Goal: Task Accomplishment & Management: Use online tool/utility

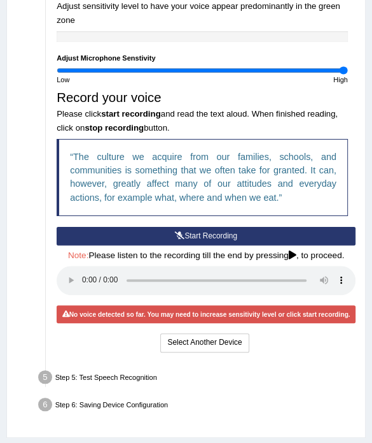
scroll to position [446, 0]
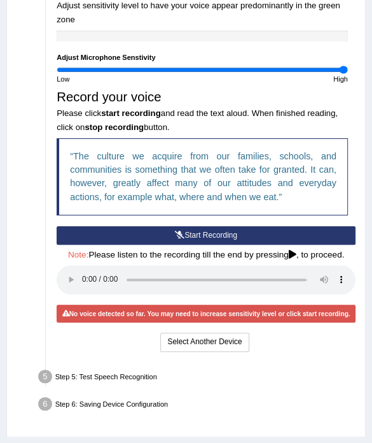
click at [89, 229] on button "Start Recording" at bounding box center [206, 235] width 299 height 18
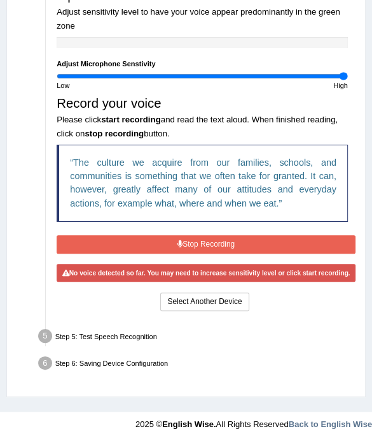
scroll to position [436, 0]
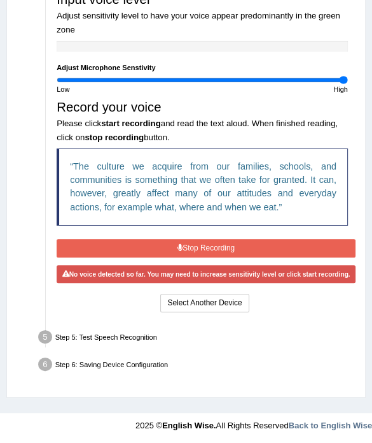
click at [82, 239] on button "Stop Recording" at bounding box center [206, 248] width 299 height 18
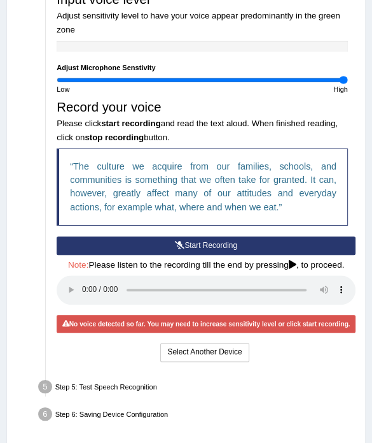
click at [135, 318] on div "No voice detected so far. You may need to increase sensitivity level or click s…" at bounding box center [206, 324] width 299 height 18
click at [184, 346] on button "Select Another Device" at bounding box center [204, 352] width 89 height 18
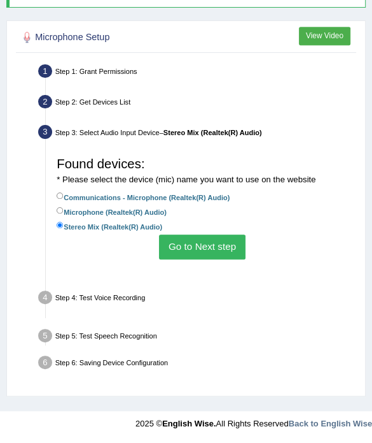
scroll to position [226, 0]
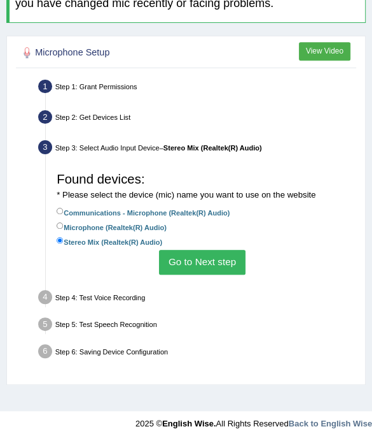
click at [159, 209] on label "Communications - Microphone (Realtek(R) Audio)" at bounding box center [143, 212] width 173 height 12
click at [64, 209] on input "Communications - Microphone (Realtek(R) Audio)" at bounding box center [60, 211] width 7 height 7
radio input "true"
click at [171, 264] on button "Go to Next step" at bounding box center [202, 262] width 86 height 25
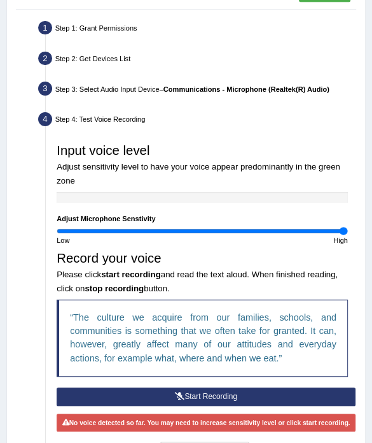
scroll to position [353, 0]
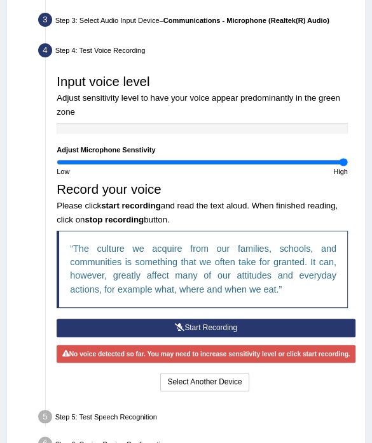
click at [150, 318] on button "Start Recording" at bounding box center [206, 327] width 299 height 18
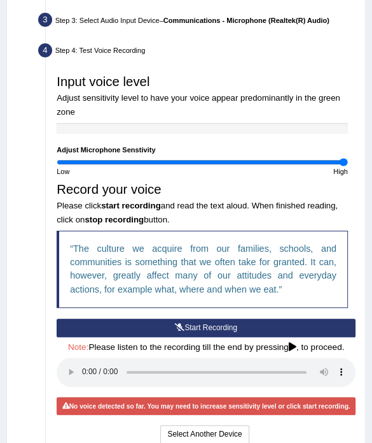
click at [229, 58] on div "Step 4: Test Voice Recording" at bounding box center [197, 52] width 327 height 24
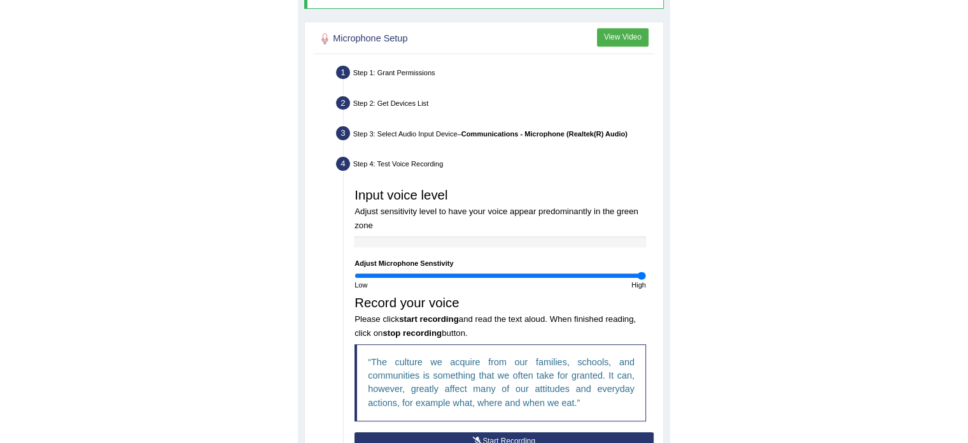
scroll to position [232, 0]
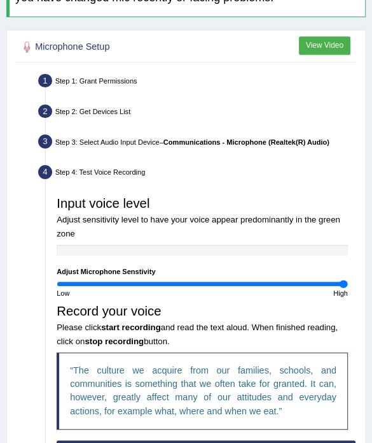
click at [305, 45] on button "View Video" at bounding box center [325, 45] width 52 height 18
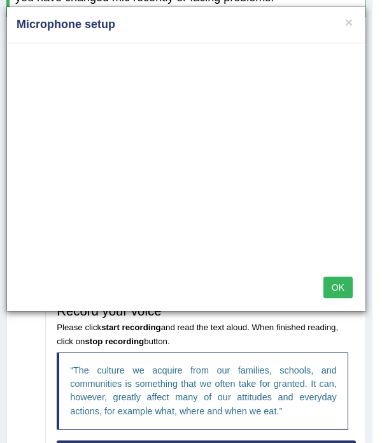
click at [343, 284] on button "OK" at bounding box center [337, 287] width 29 height 22
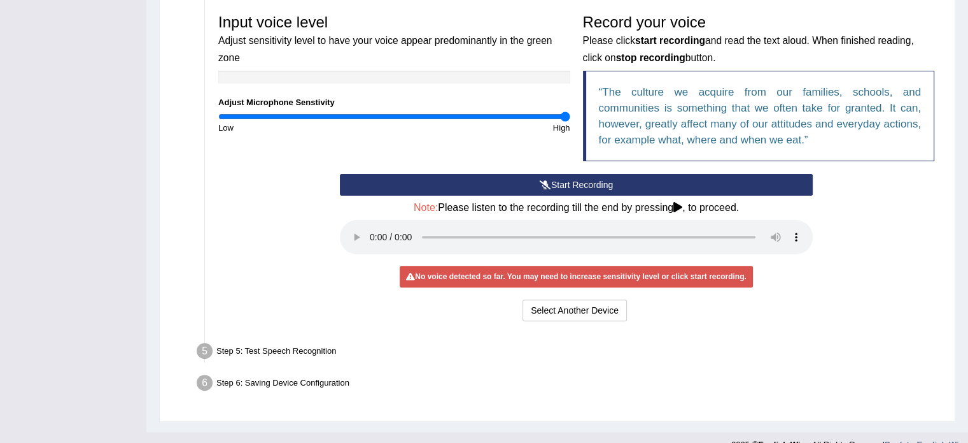
scroll to position [402, 0]
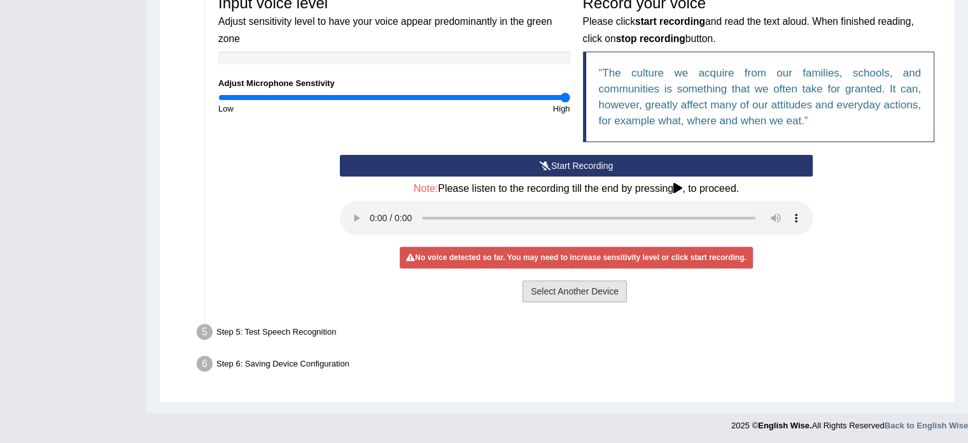
click at [372, 288] on button "Select Another Device" at bounding box center [575, 291] width 104 height 22
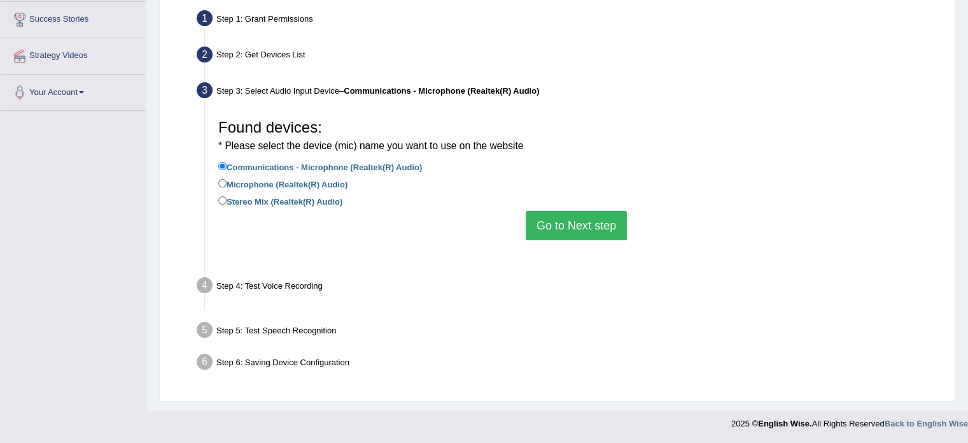
scroll to position [226, 0]
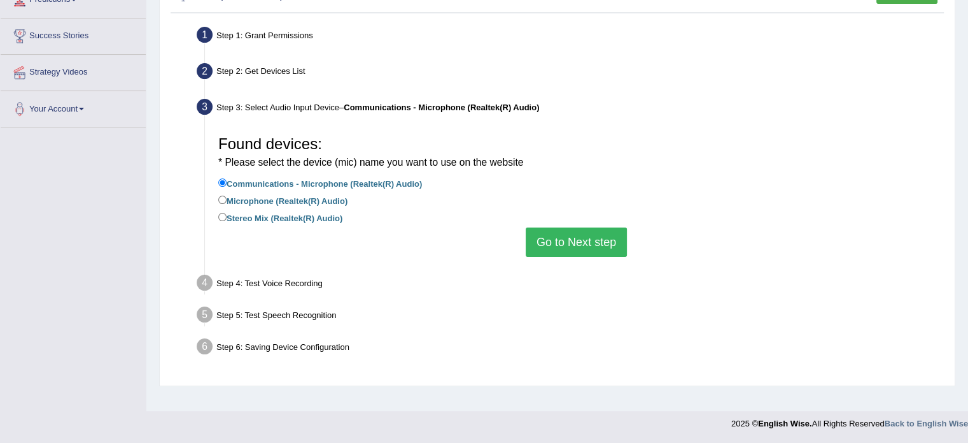
click at [318, 197] on label "Microphone (Realtek(R) Audio)" at bounding box center [282, 200] width 129 height 14
click at [227, 197] on input "Microphone (Realtek(R) Audio)" at bounding box center [222, 199] width 8 height 8
radio input "true"
click at [372, 239] on button "Go to Next step" at bounding box center [576, 241] width 101 height 29
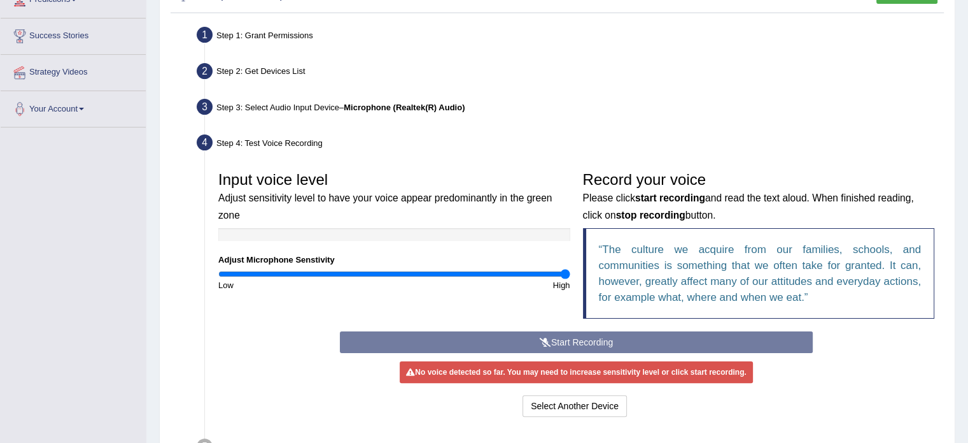
click at [372, 337] on div "Start Recording Stop Recording Note: Please listen to the recording till the en…" at bounding box center [577, 375] width 486 height 89
click at [372, 348] on div "Start Recording Stop Recording Note: Please listen to the recording till the en…" at bounding box center [577, 375] width 486 height 89
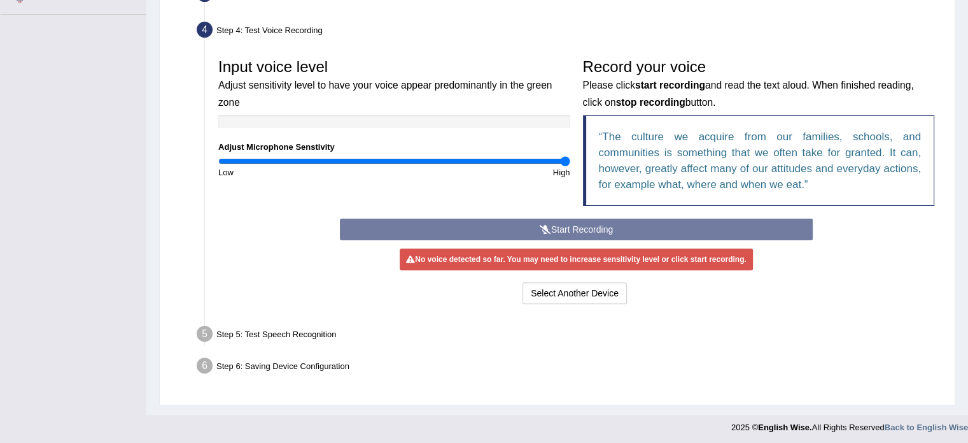
scroll to position [340, 0]
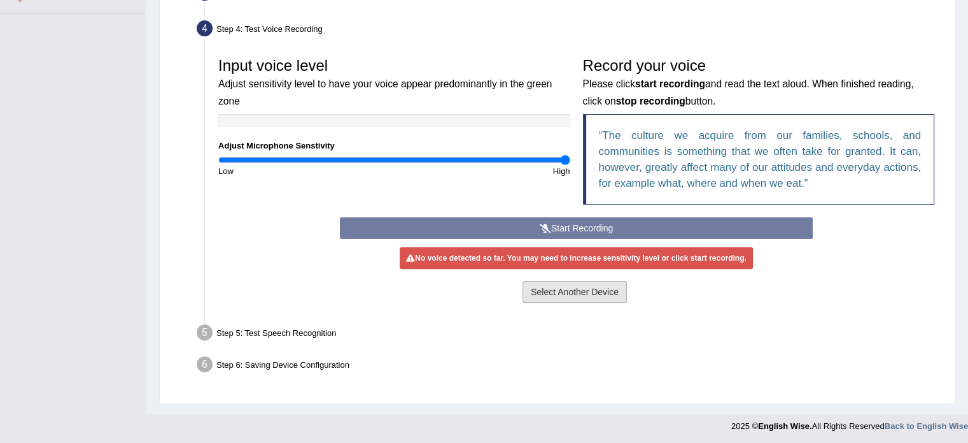
click at [372, 293] on button "Select Another Device" at bounding box center [575, 292] width 104 height 22
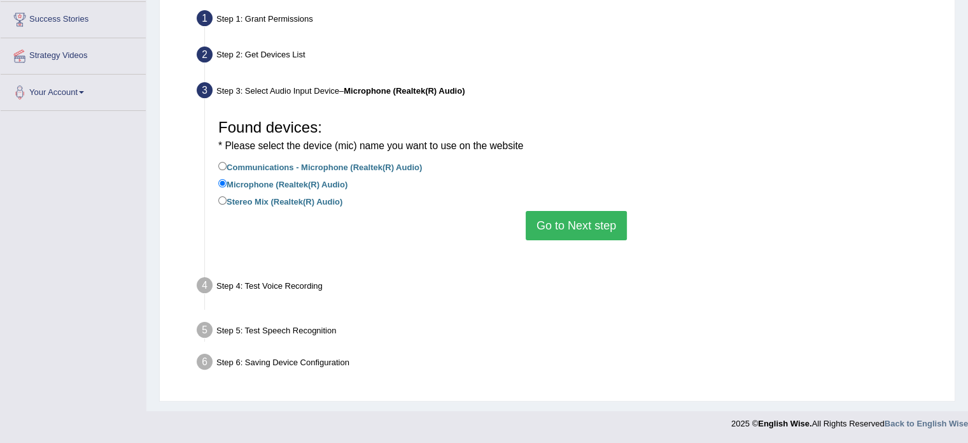
scroll to position [226, 0]
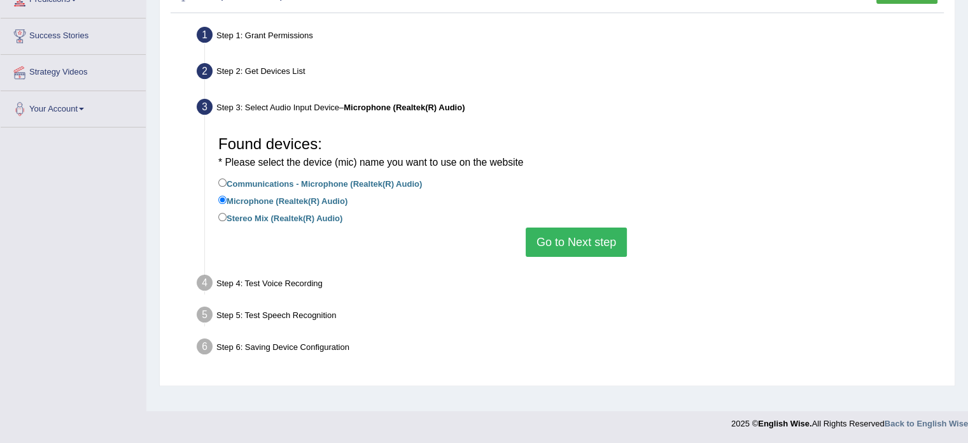
click at [329, 208] on li "Microphone (Realtek(R) Audio)" at bounding box center [576, 201] width 716 height 17
click at [328, 216] on label "Stereo Mix (Realtek(R) Audio)" at bounding box center [280, 217] width 124 height 14
click at [227, 216] on input "Stereo Mix (Realtek(R) Audio)" at bounding box center [222, 217] width 8 height 8
radio input "true"
click at [372, 236] on button "Go to Next step" at bounding box center [576, 241] width 101 height 29
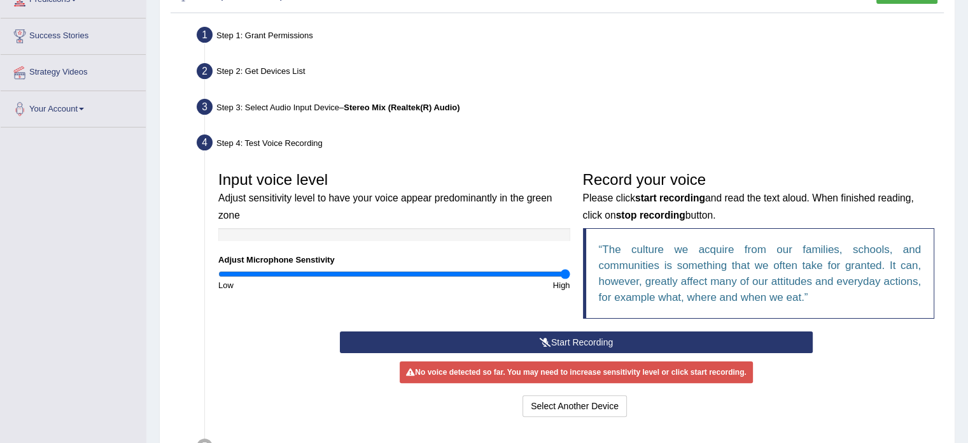
click at [372, 331] on button "Start Recording" at bounding box center [576, 342] width 473 height 22
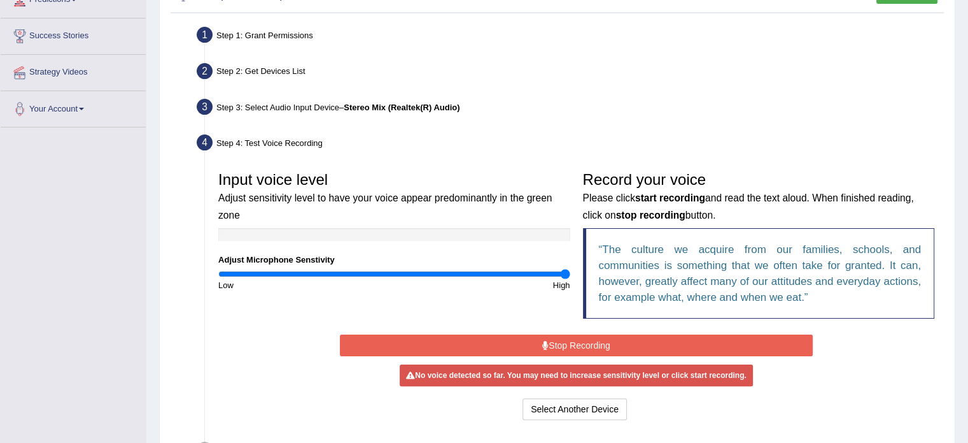
click at [372, 331] on div "Start Recording Stop Recording Note: Please listen to the recording till the en…" at bounding box center [577, 377] width 486 height 92
click at [372, 341] on button "Stop Recording" at bounding box center [576, 345] width 473 height 22
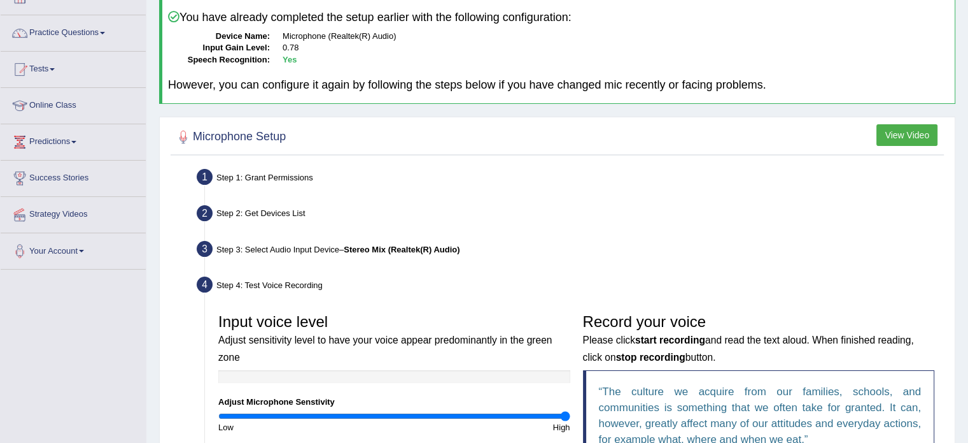
scroll to position [339, 0]
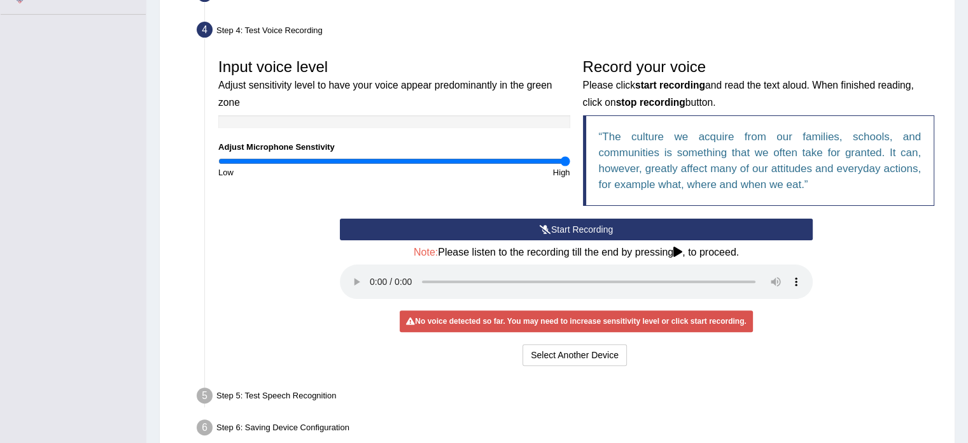
click at [372, 227] on icon at bounding box center [545, 229] width 11 height 9
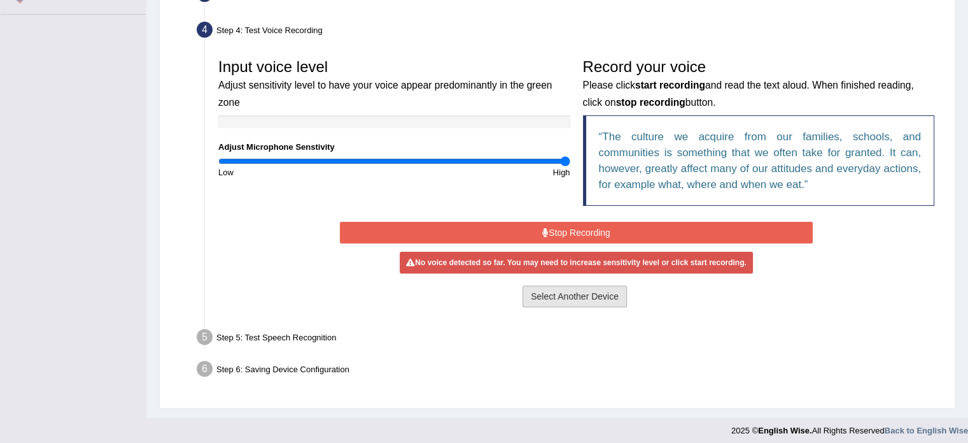
click at [372, 302] on button "Select Another Device" at bounding box center [575, 296] width 104 height 22
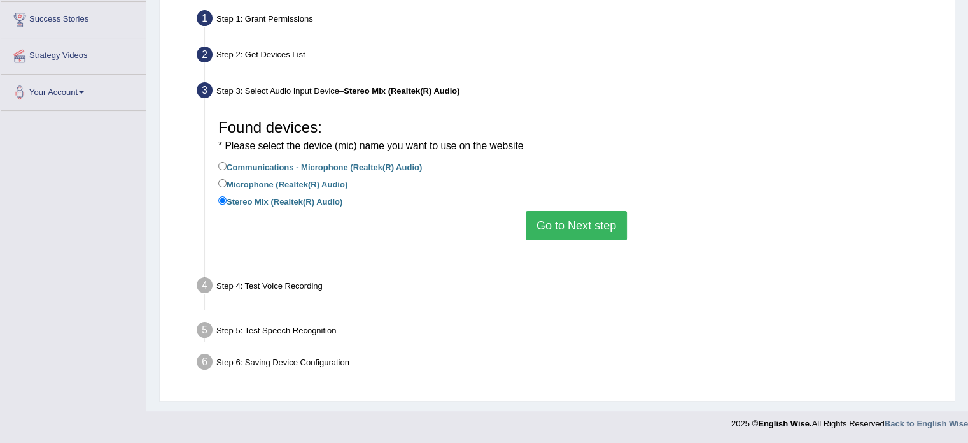
scroll to position [226, 0]
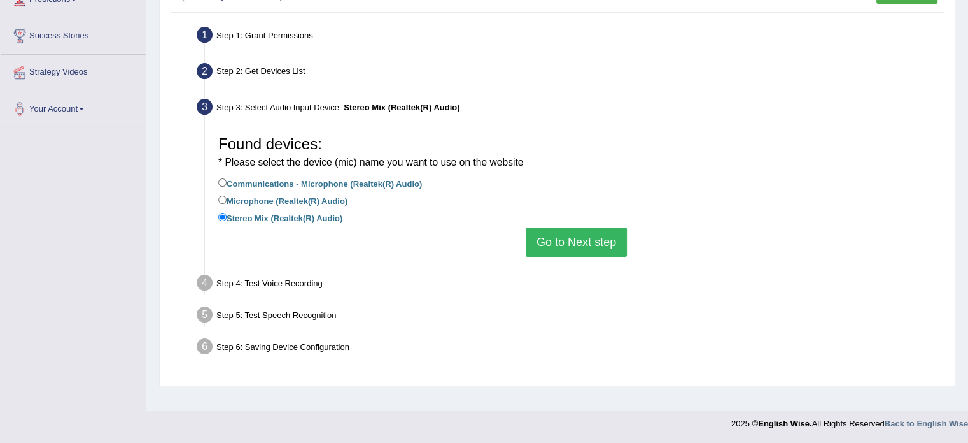
click at [330, 193] on label "Microphone (Realtek(R) Audio)" at bounding box center [282, 200] width 129 height 14
click at [227, 195] on input "Microphone (Realtek(R) Audio)" at bounding box center [222, 199] width 8 height 8
radio input "true"
click at [372, 220] on li "Stereo Mix (Realtek(R) Audio)" at bounding box center [576, 218] width 716 height 17
click at [372, 232] on button "Go to Next step" at bounding box center [576, 241] width 101 height 29
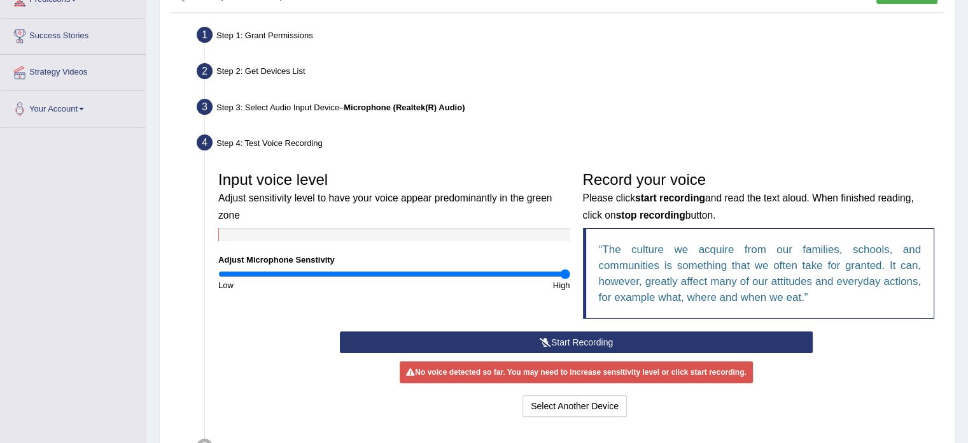
click at [372, 325] on div "Record your voice Please click start recording and read the text aloud. When fi…" at bounding box center [759, 248] width 365 height 166
click at [372, 333] on button "Start Recording" at bounding box center [576, 342] width 473 height 22
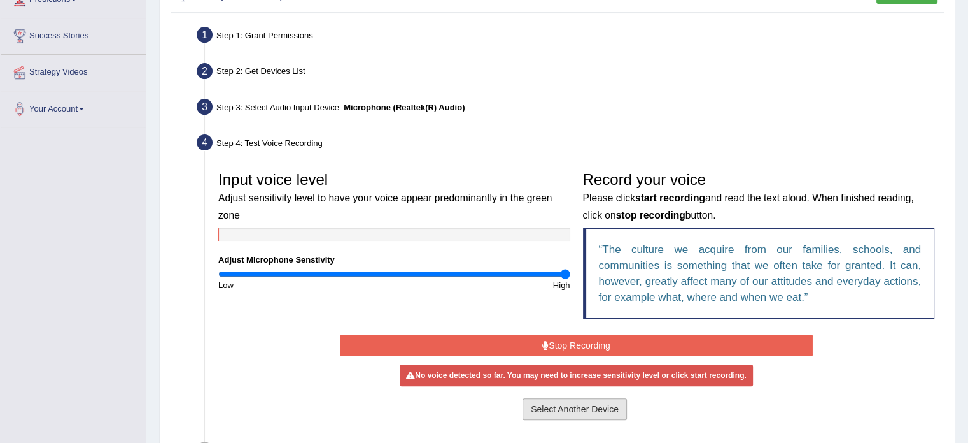
click at [372, 404] on button "Select Another Device" at bounding box center [575, 409] width 104 height 22
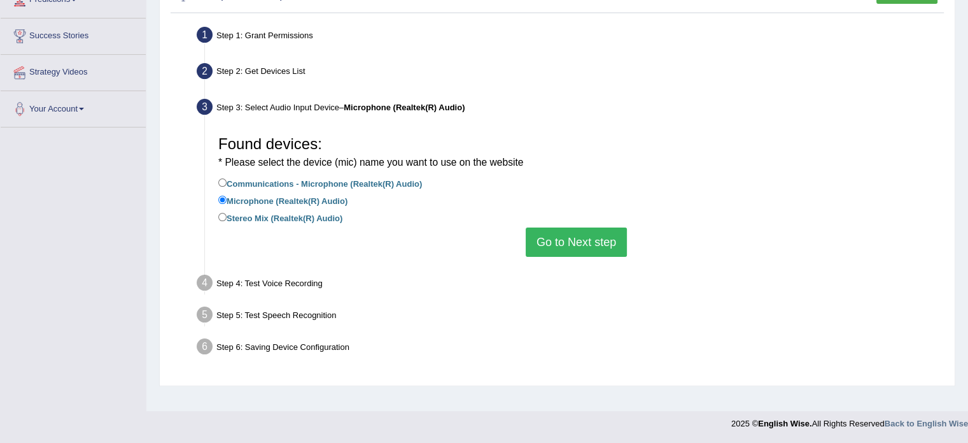
click at [362, 178] on label "Communications - Microphone (Realtek(R) Audio)" at bounding box center [320, 183] width 204 height 14
click at [227, 178] on input "Communications - Microphone (Realtek(R) Audio)" at bounding box center [222, 182] width 8 height 8
radio input "true"
click at [372, 229] on button "Go to Next step" at bounding box center [576, 241] width 101 height 29
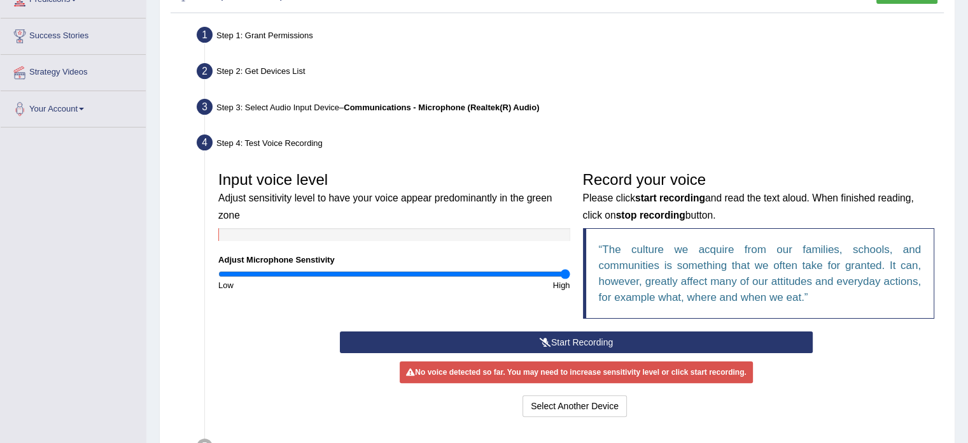
click at [372, 345] on button "Start Recording" at bounding box center [576, 342] width 473 height 22
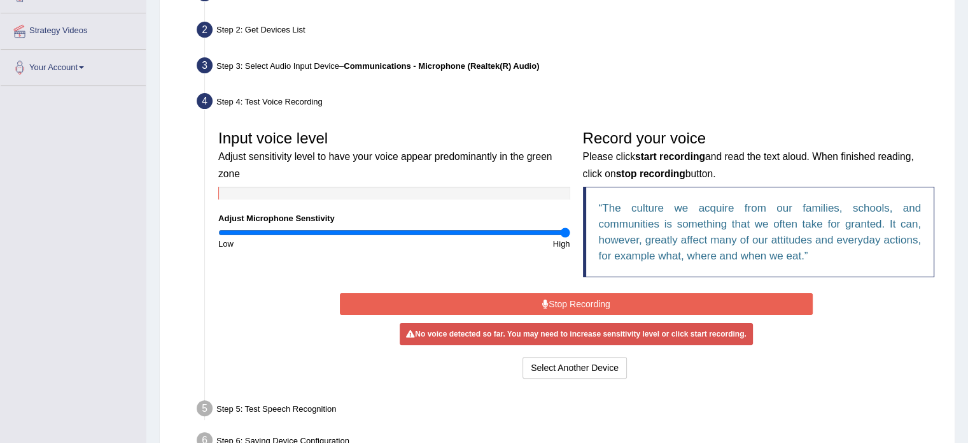
scroll to position [290, 0]
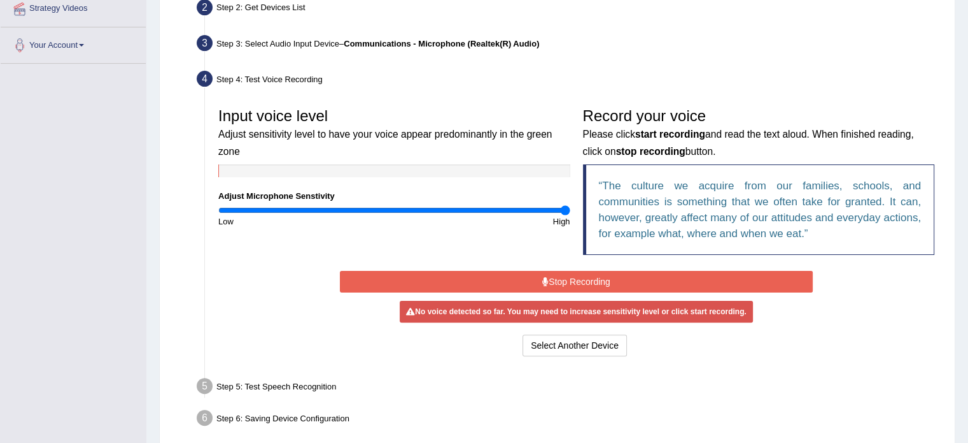
click at [372, 281] on button "Stop Recording" at bounding box center [576, 282] width 473 height 22
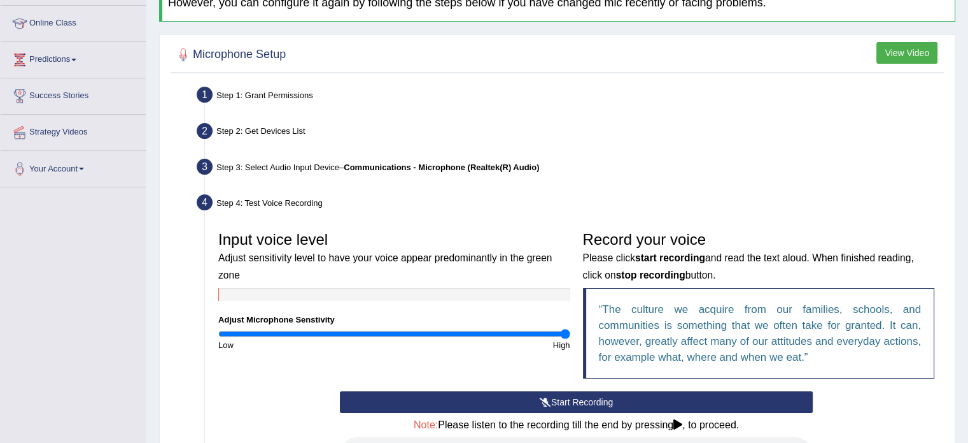
scroll to position [148, 0]
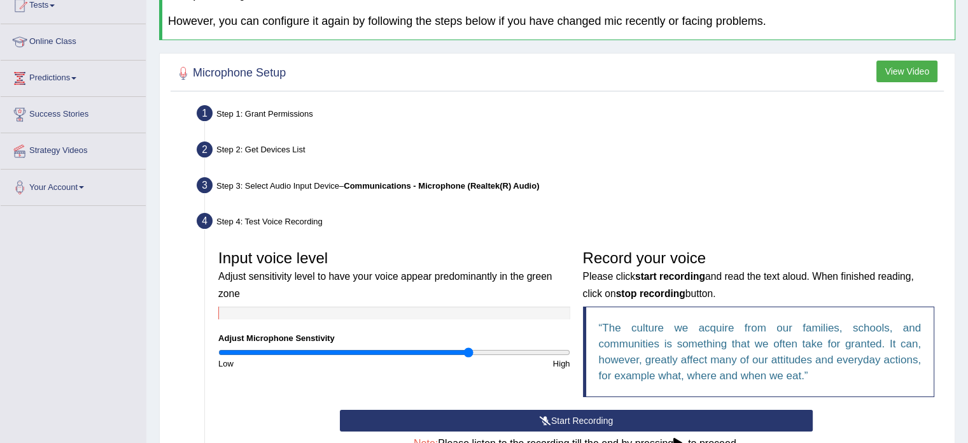
drag, startPoint x: 563, startPoint y: 350, endPoint x: 469, endPoint y: 353, distance: 94.3
type input "1.44"
click at [372, 353] on input "range" at bounding box center [394, 352] width 352 height 10
click at [372, 413] on button "Start Recording" at bounding box center [576, 420] width 473 height 22
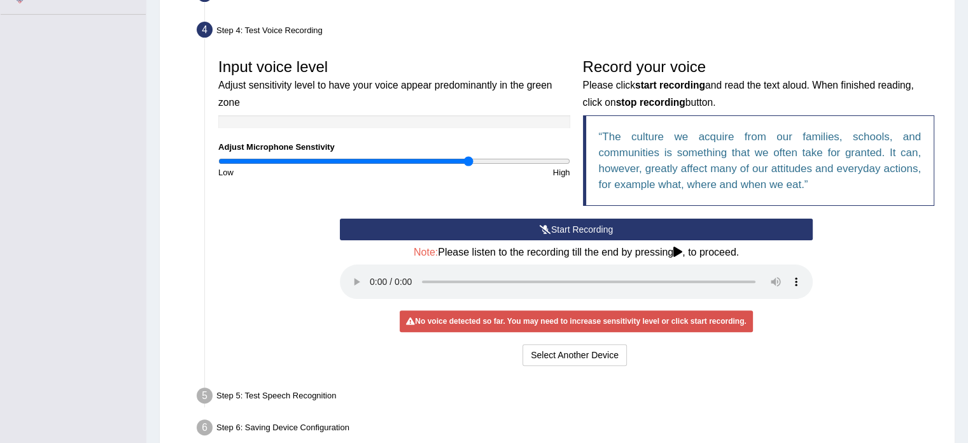
scroll to position [402, 0]
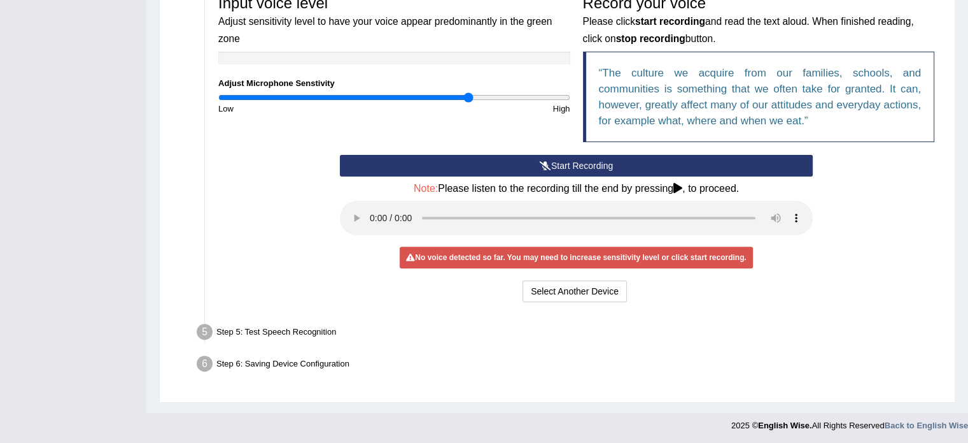
click at [372, 132] on div "Input voice level Adjust sensitivity level to have your voice appear predominan…" at bounding box center [576, 72] width 729 height 166
click at [372, 155] on button "Start Recording" at bounding box center [576, 166] width 473 height 22
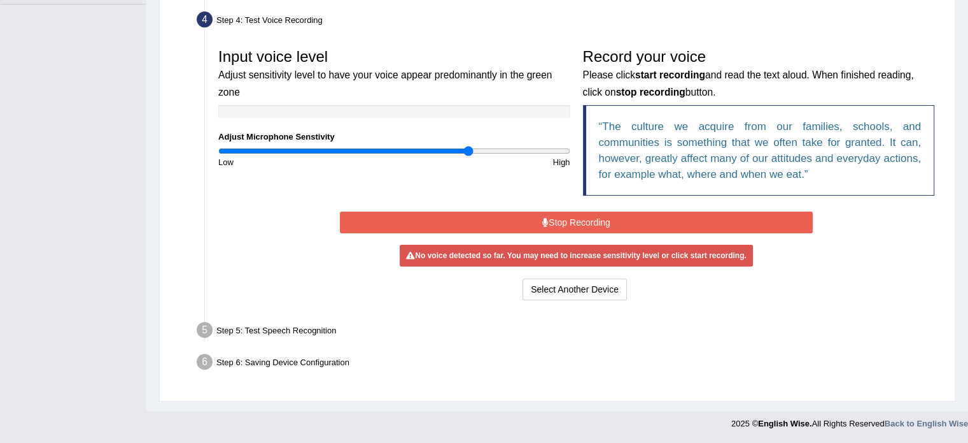
scroll to position [344, 0]
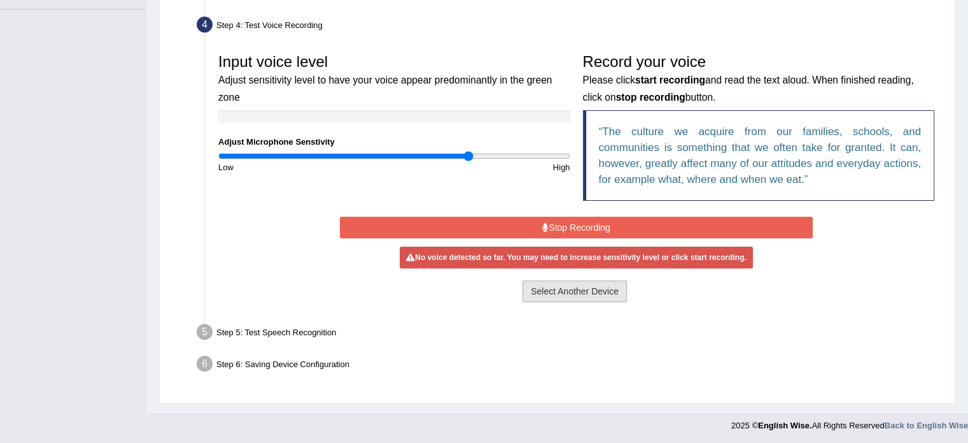
click at [372, 283] on button "Select Another Device" at bounding box center [575, 291] width 104 height 22
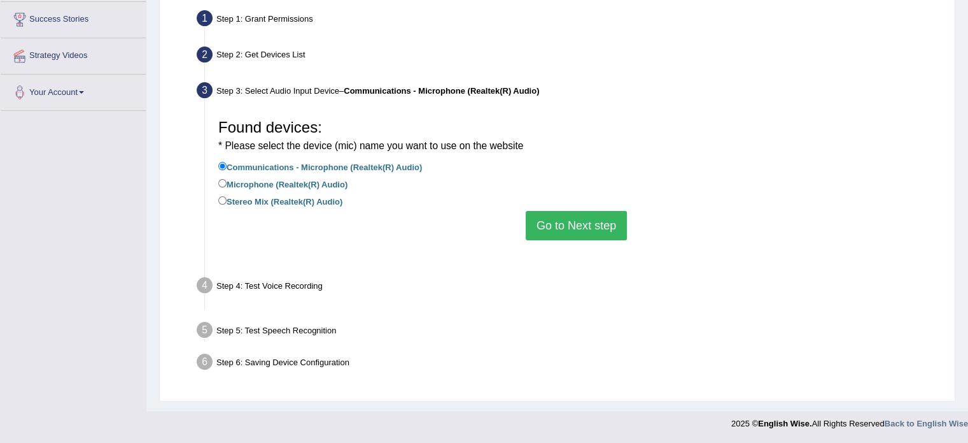
scroll to position [226, 0]
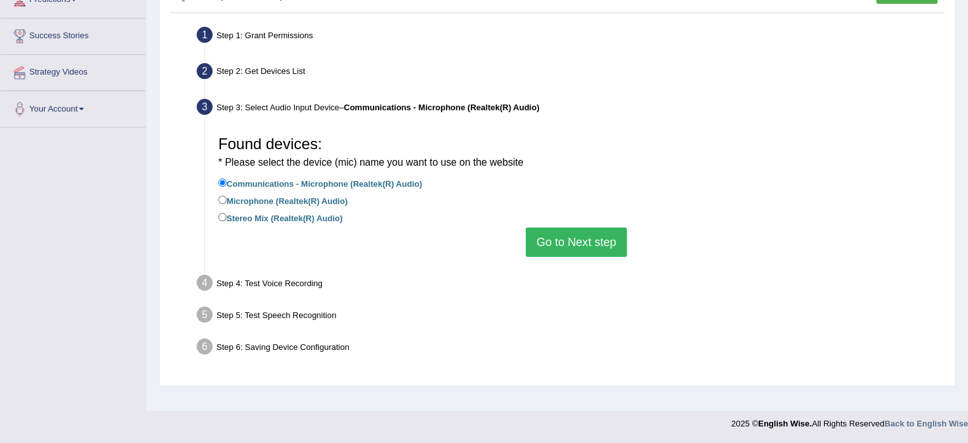
click at [293, 73] on div "Step 2: Get Devices List" at bounding box center [570, 73] width 758 height 28
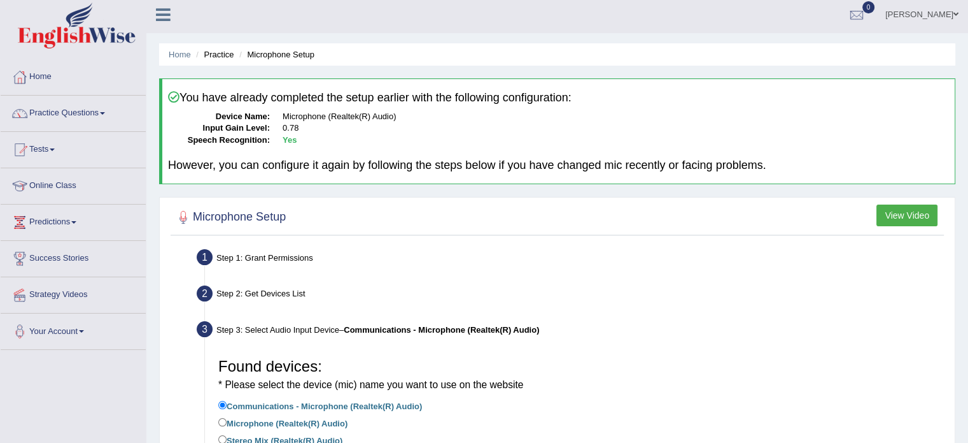
scroll to position [0, 0]
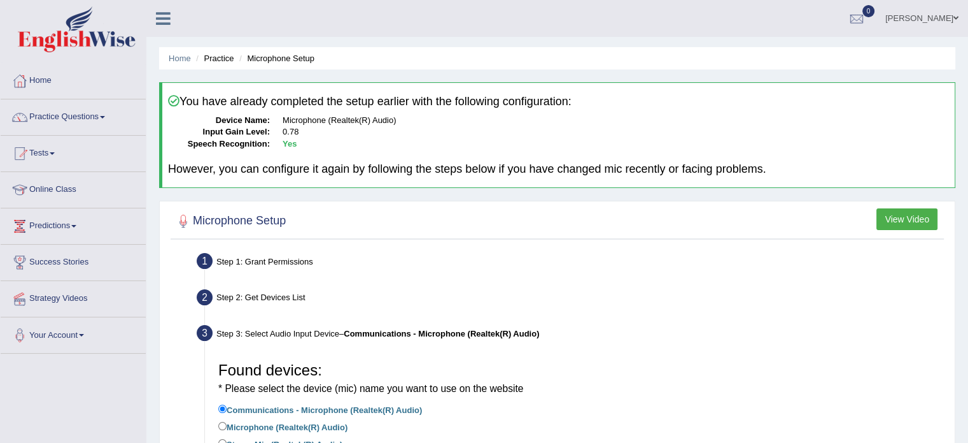
click at [273, 246] on div "Microphone Setup View Video Step 1: Grant Permissions To access your microphone…" at bounding box center [557, 406] width 797 height 411
click at [268, 252] on div "Step 1: Grant Permissions" at bounding box center [570, 263] width 758 height 28
click at [217, 255] on div "Step 1: Grant Permissions" at bounding box center [570, 263] width 758 height 28
click at [212, 255] on div "Step 1: Grant Permissions" at bounding box center [570, 263] width 758 height 28
click at [206, 256] on li "Step 1: Grant Permissions To access your microphone(s), we need permission to a…" at bounding box center [570, 263] width 742 height 28
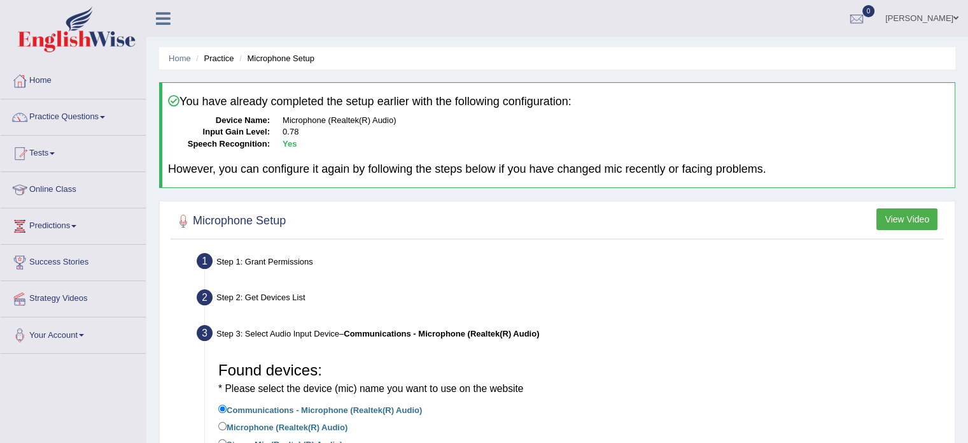
click at [262, 287] on div "Step 2: Get Devices List" at bounding box center [570, 299] width 758 height 28
click at [258, 290] on div "Step 2: Get Devices List" at bounding box center [570, 299] width 758 height 28
click at [311, 255] on div "Step 1: Grant Permissions" at bounding box center [570, 263] width 758 height 28
click at [229, 56] on li "Practice" at bounding box center [213, 58] width 41 height 12
click at [250, 54] on li "Microphone Setup" at bounding box center [275, 58] width 78 height 12
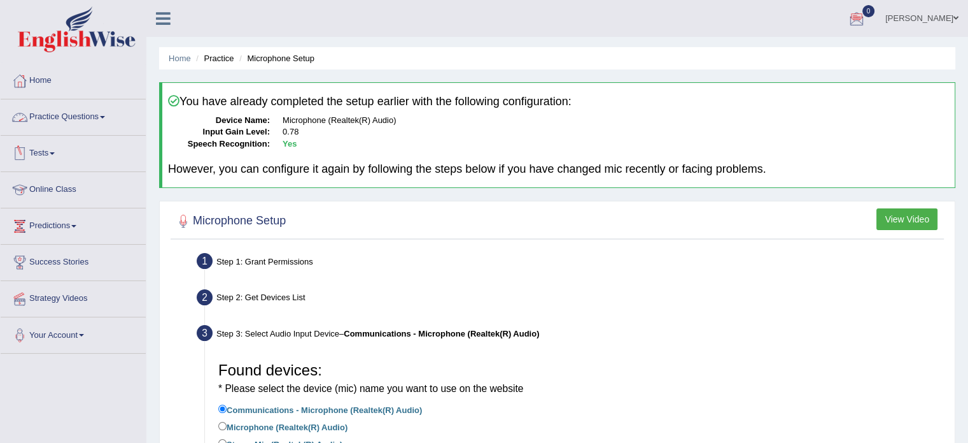
click at [78, 95] on li "Home" at bounding box center [73, 81] width 145 height 36
click at [48, 83] on link "Home" at bounding box center [72, 79] width 142 height 32
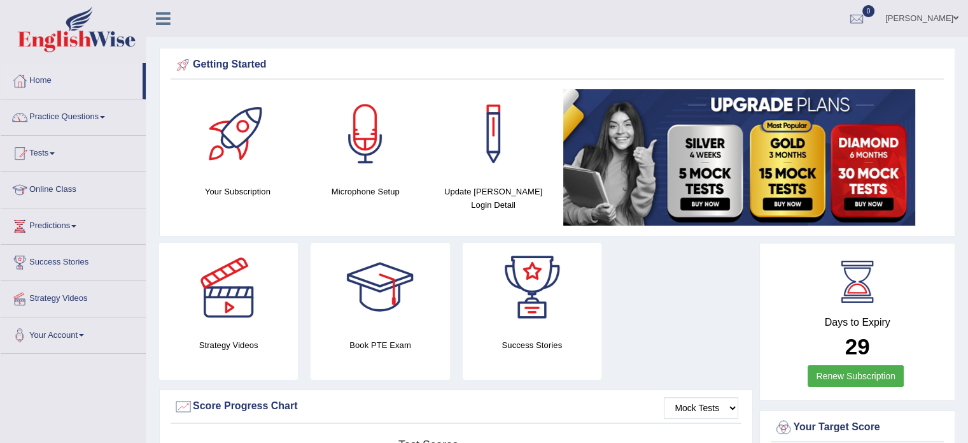
click at [370, 162] on div at bounding box center [365, 133] width 89 height 89
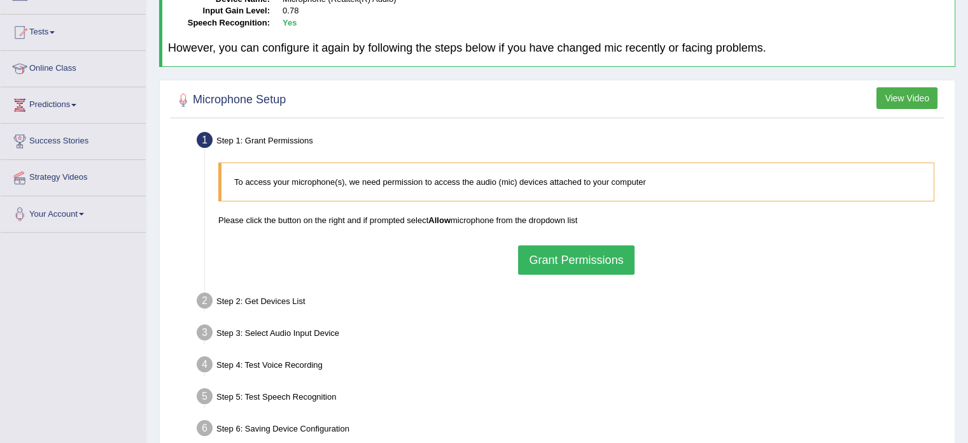
scroll to position [127, 0]
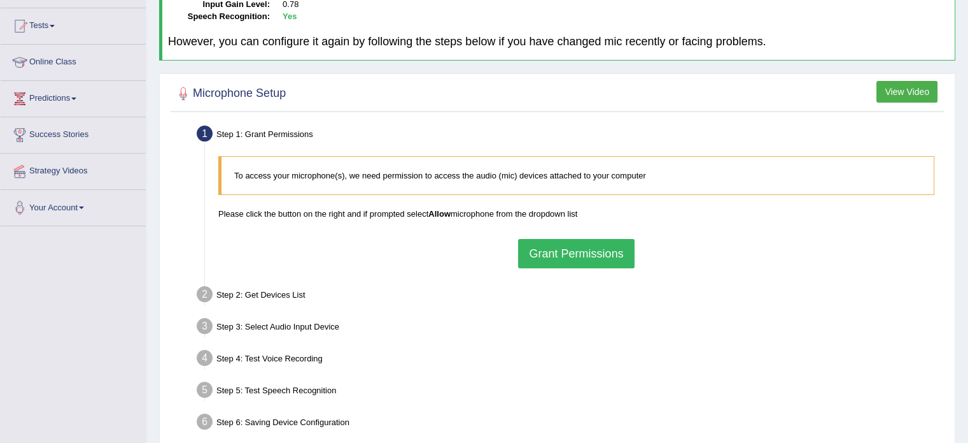
click at [531, 242] on button "Grant Permissions" at bounding box center [576, 253] width 116 height 29
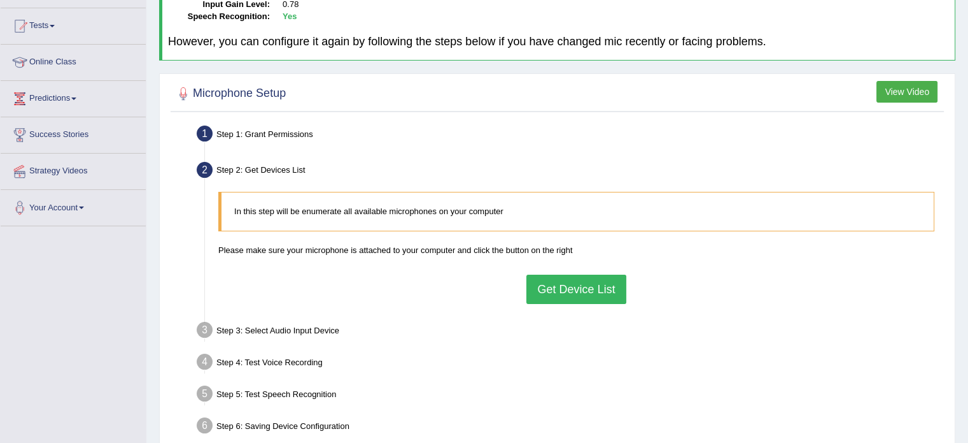
click at [553, 281] on button "Get Device List" at bounding box center [576, 288] width 99 height 29
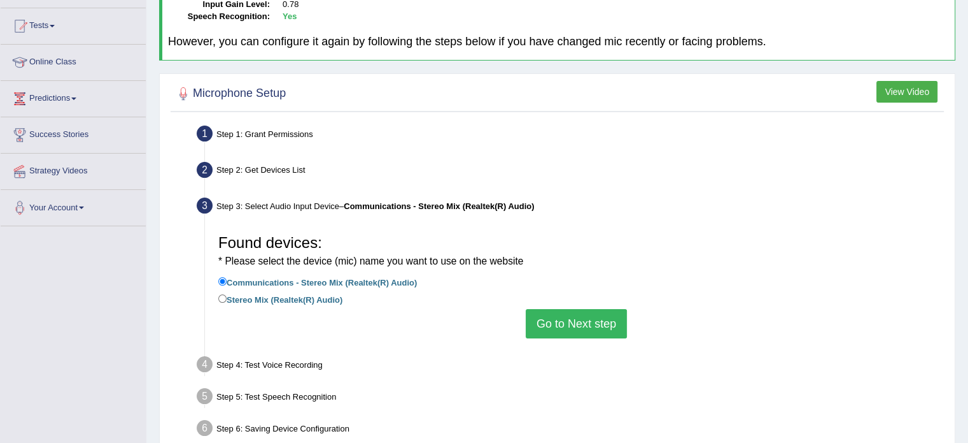
click at [580, 311] on button "Go to Next step" at bounding box center [576, 323] width 101 height 29
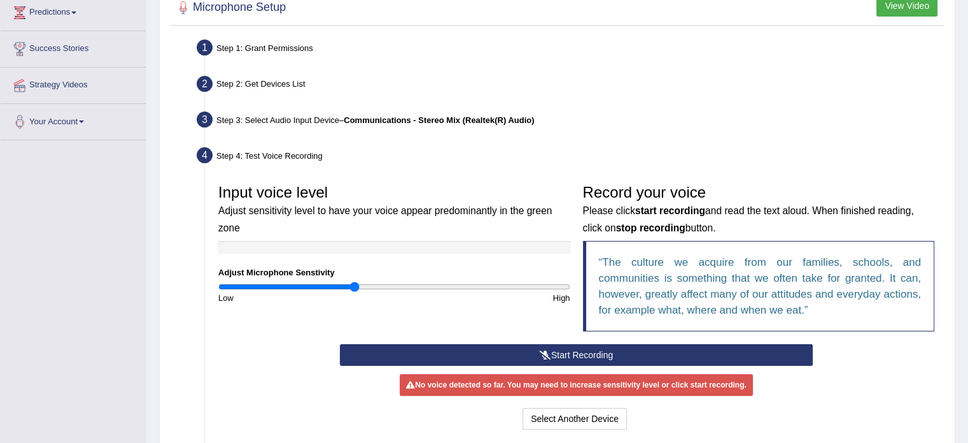
scroll to position [255, 0]
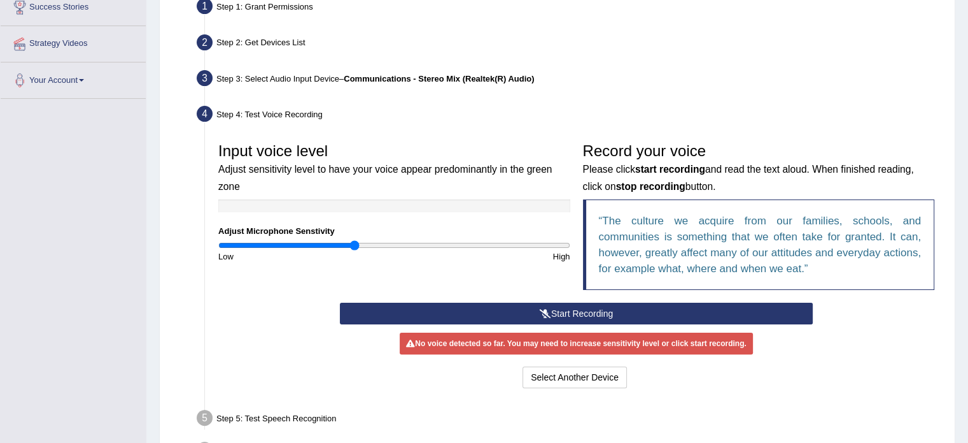
click at [580, 311] on button "Start Recording" at bounding box center [576, 313] width 473 height 22
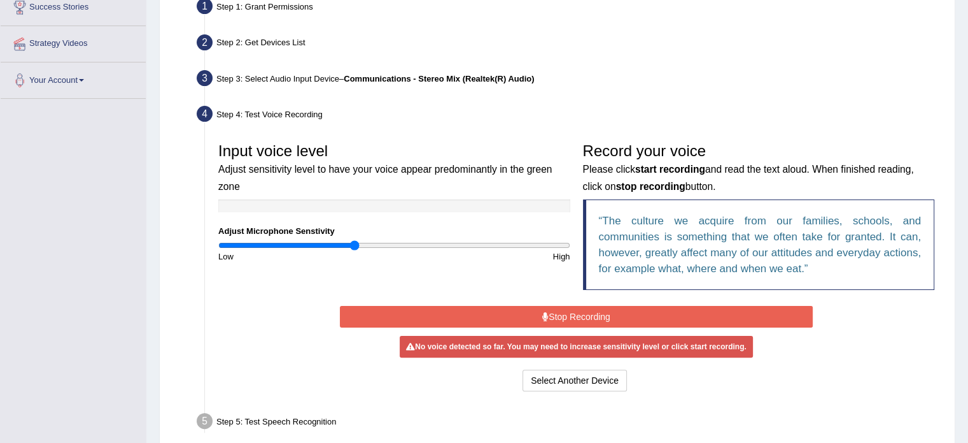
click at [525, 310] on button "Stop Recording" at bounding box center [576, 317] width 473 height 22
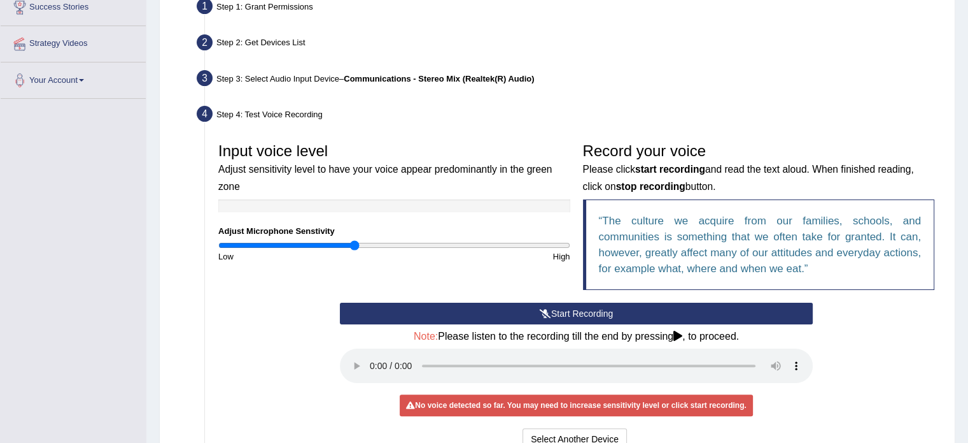
click at [762, 341] on div "Note: Please listen to the recording till the end by pressing , to proceed." at bounding box center [576, 357] width 473 height 55
click at [563, 311] on button "Start Recording" at bounding box center [576, 313] width 473 height 22
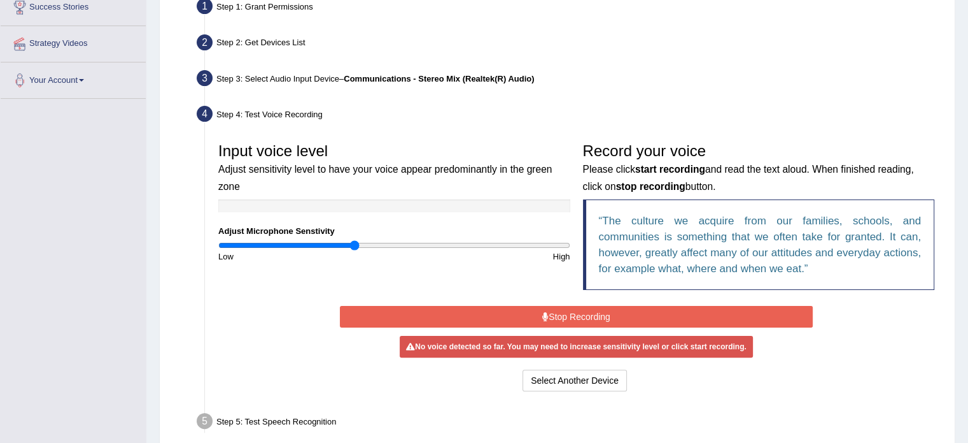
click at [499, 320] on button "Stop Recording" at bounding box center [576, 317] width 473 height 22
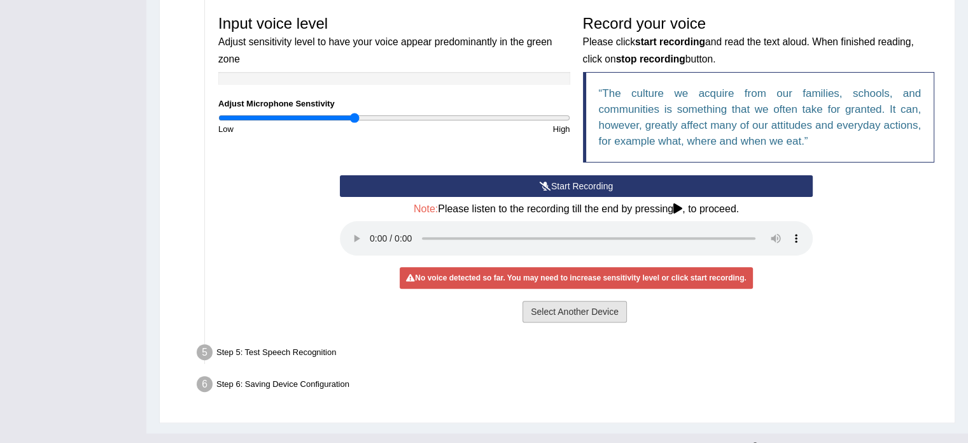
click at [548, 311] on button "Select Another Device" at bounding box center [575, 312] width 104 height 22
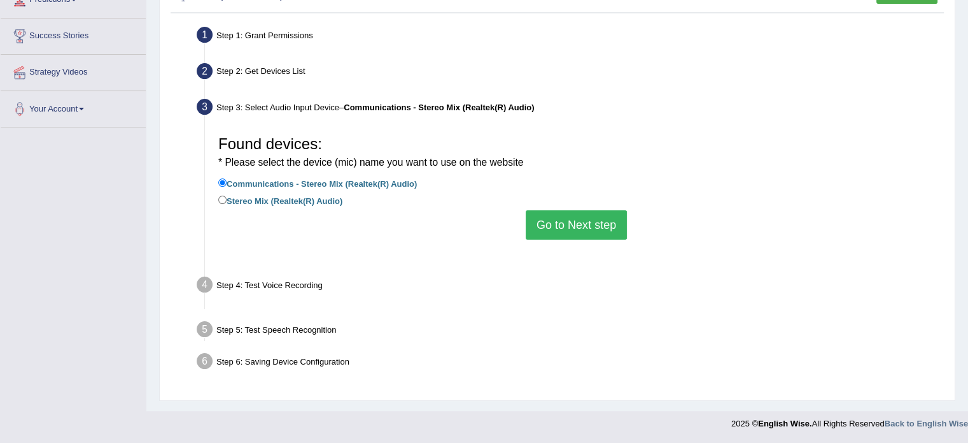
scroll to position [226, 0]
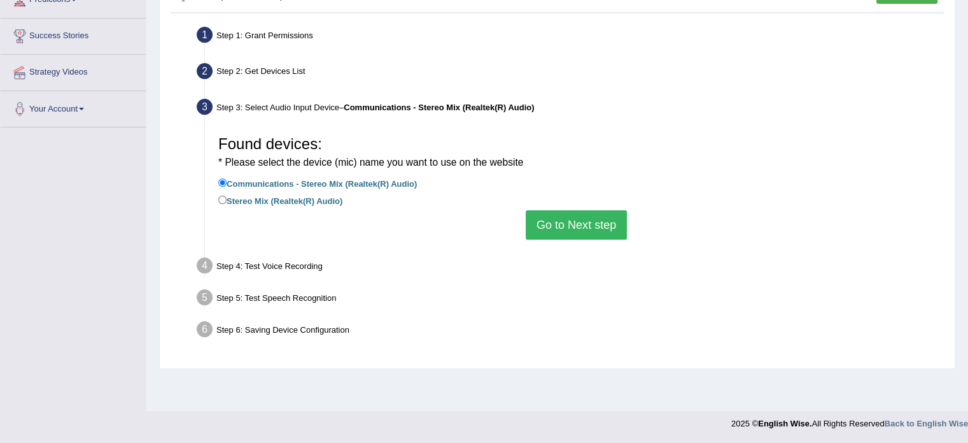
click at [304, 201] on label "Stereo Mix (Realtek(R) Audio)" at bounding box center [280, 200] width 124 height 14
click at [227, 201] on input "Stereo Mix (Realtek(R) Audio)" at bounding box center [222, 199] width 8 height 8
radio input "true"
click at [563, 205] on li "Stereo Mix (Realtek(R) Audio)" at bounding box center [576, 201] width 716 height 17
click at [563, 211] on button "Go to Next step" at bounding box center [576, 224] width 101 height 29
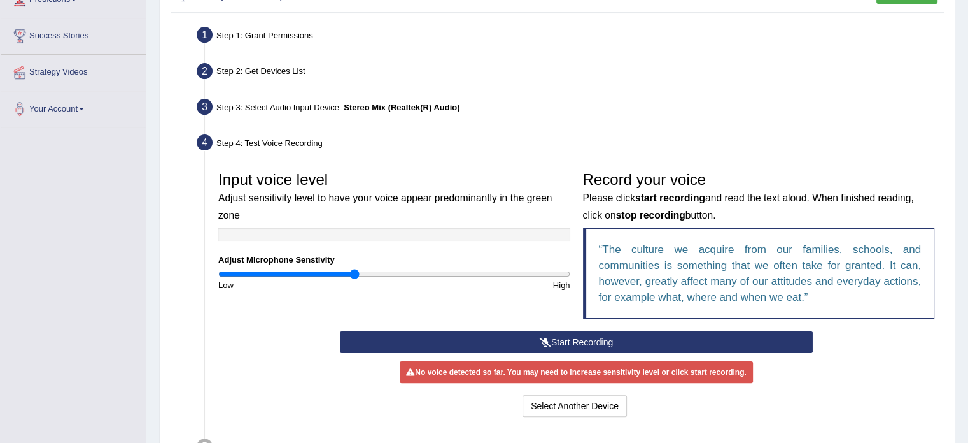
click at [573, 343] on button "Start Recording" at bounding box center [576, 342] width 473 height 22
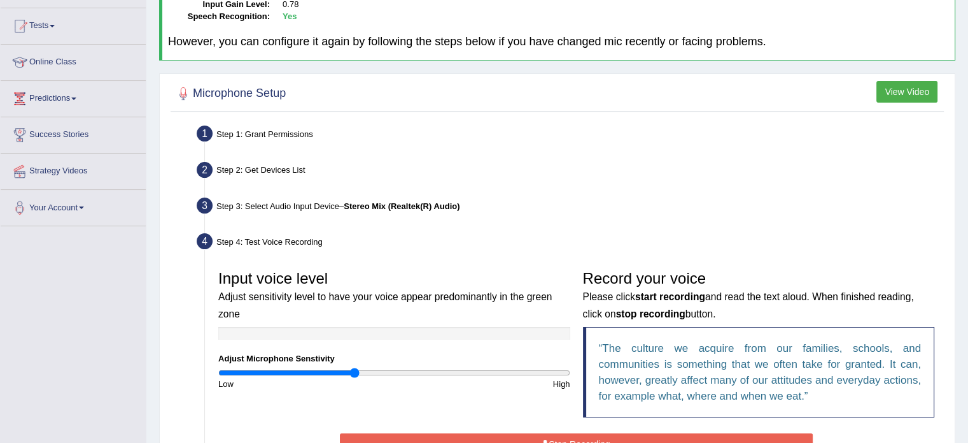
scroll to position [0, 0]
